Goal: Transaction & Acquisition: Purchase product/service

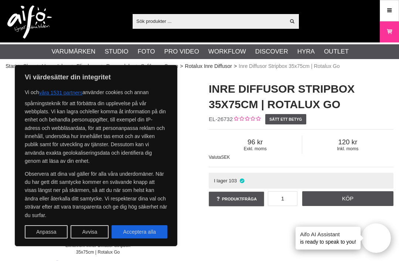
click at [207, 24] on input "text" at bounding box center [209, 21] width 153 height 11
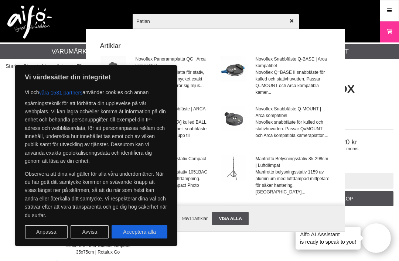
type input "Patians"
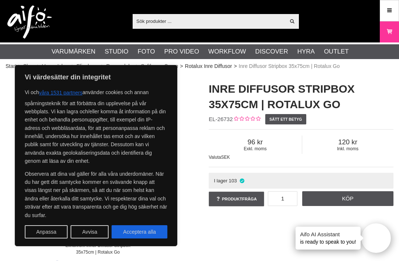
click at [188, 17] on input "text" at bounding box center [209, 21] width 153 height 11
click at [191, 37] on div "Visa alla Artiklar Kategorier av artiklar Din sökning på gav inga träffar. Var …" at bounding box center [199, 21] width 399 height 42
click at [194, 33] on div "Visa alla Artiklar Kategorier av artiklar Din sökning på gav inga träffar. Var …" at bounding box center [199, 21] width 399 height 42
click at [294, 24] on icon at bounding box center [292, 21] width 6 height 7
